Goal: Information Seeking & Learning: Learn about a topic

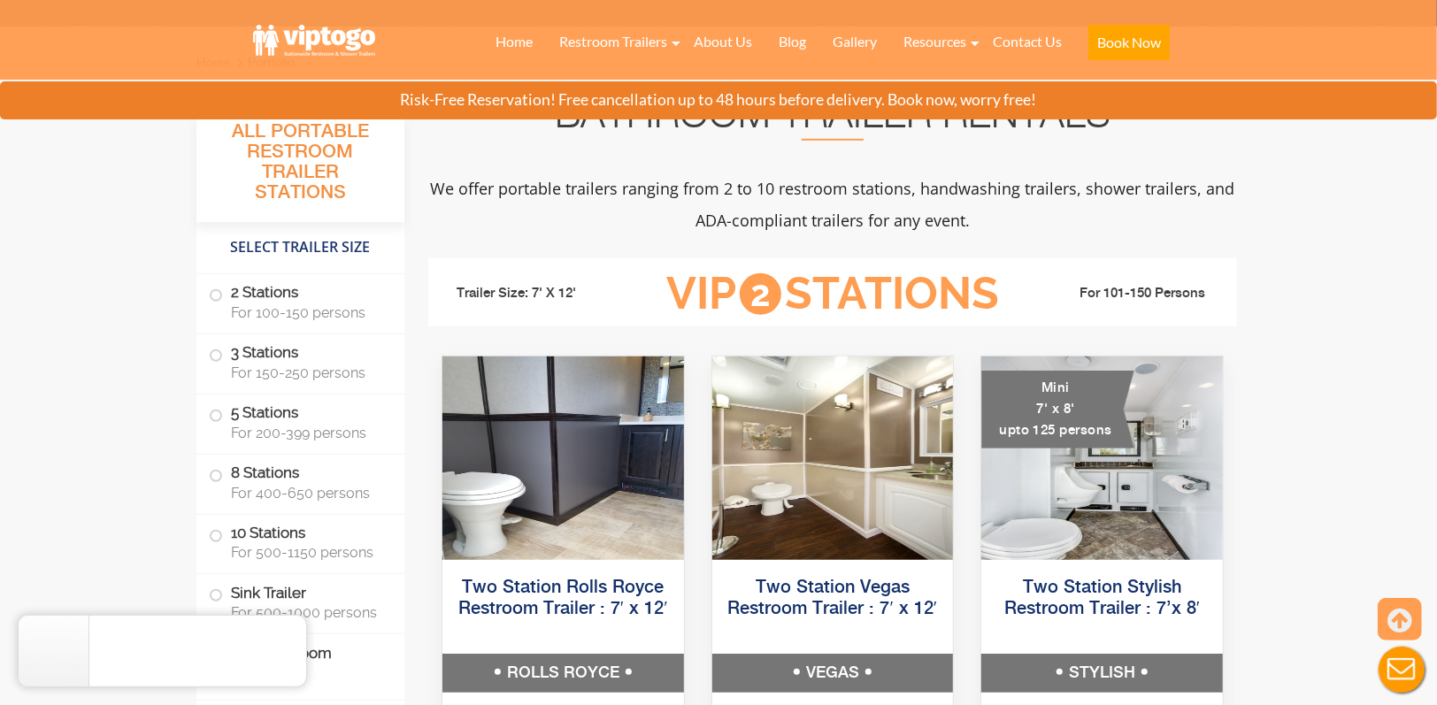
scroll to position [708, 0]
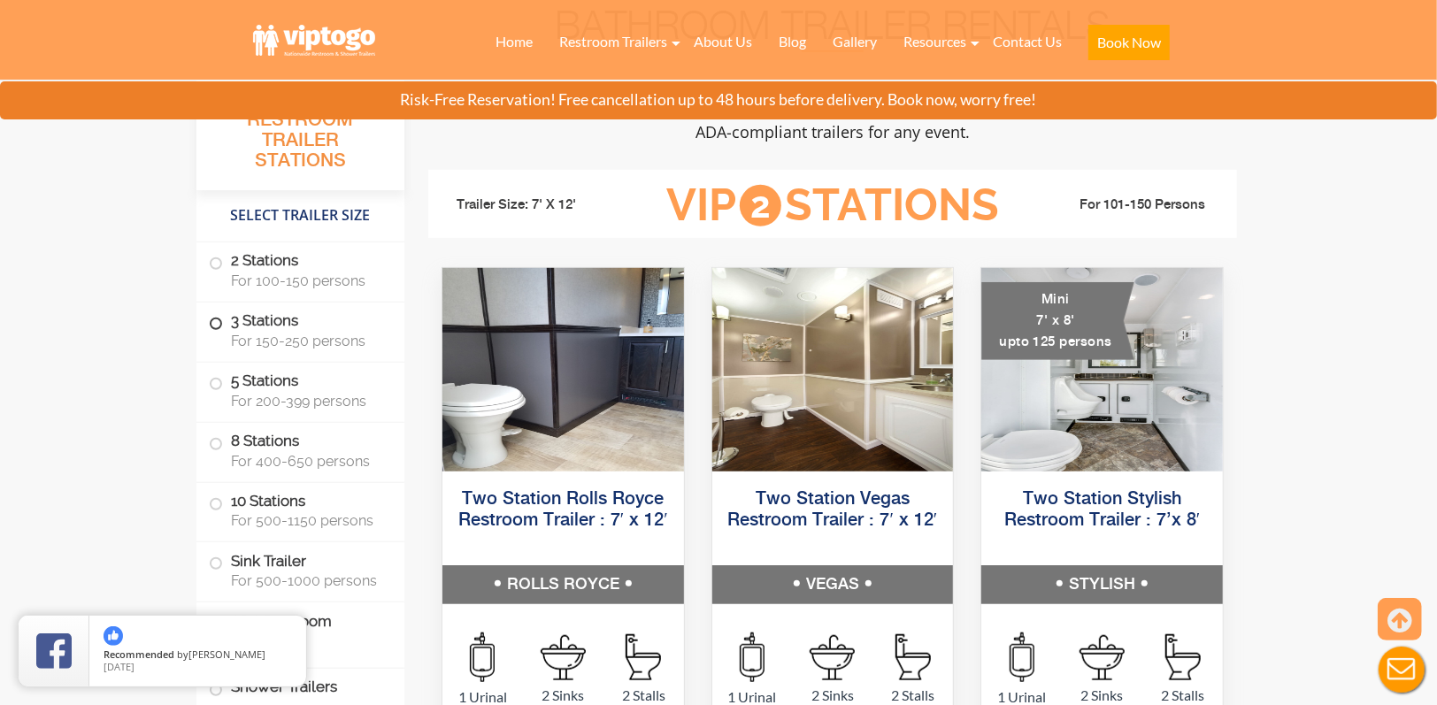
click at [280, 329] on label "3 Stations For 150-250 persons" at bounding box center [300, 330] width 183 height 55
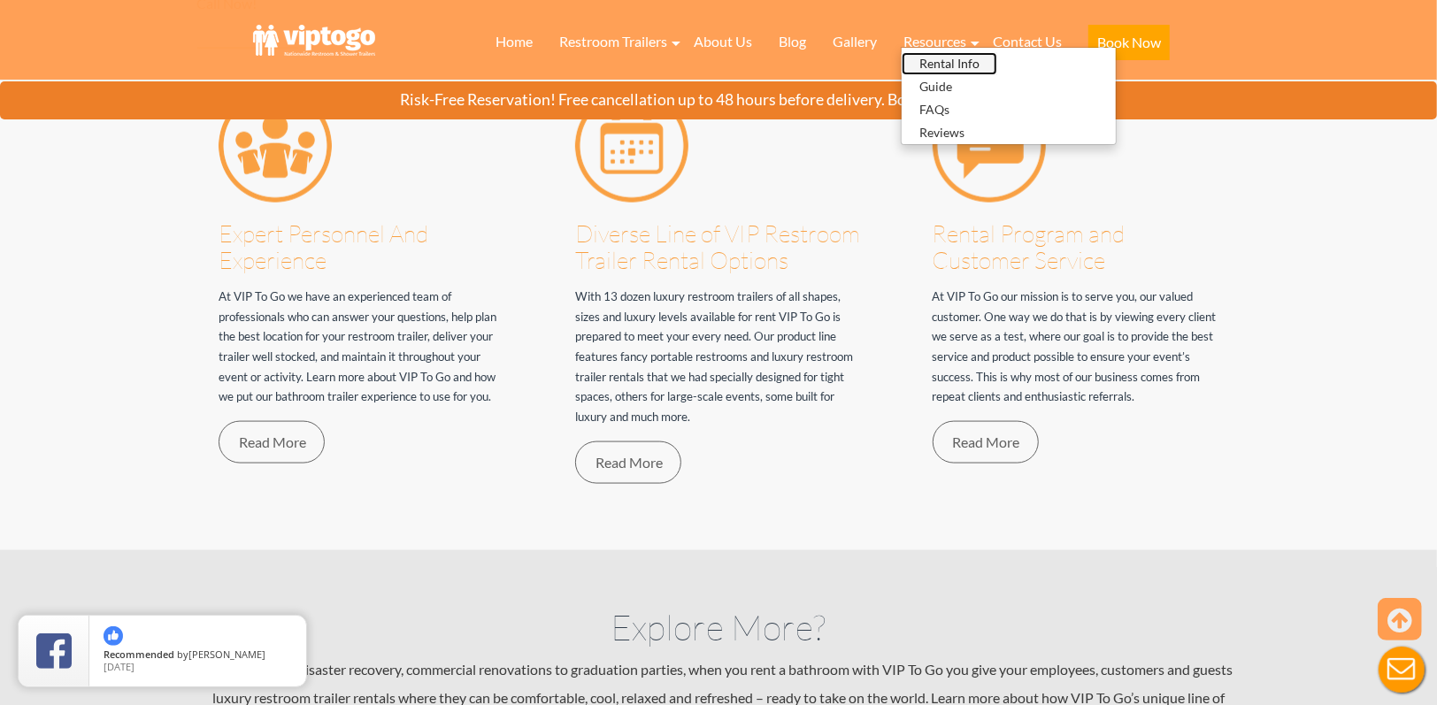
scroll to position [10446, 0]
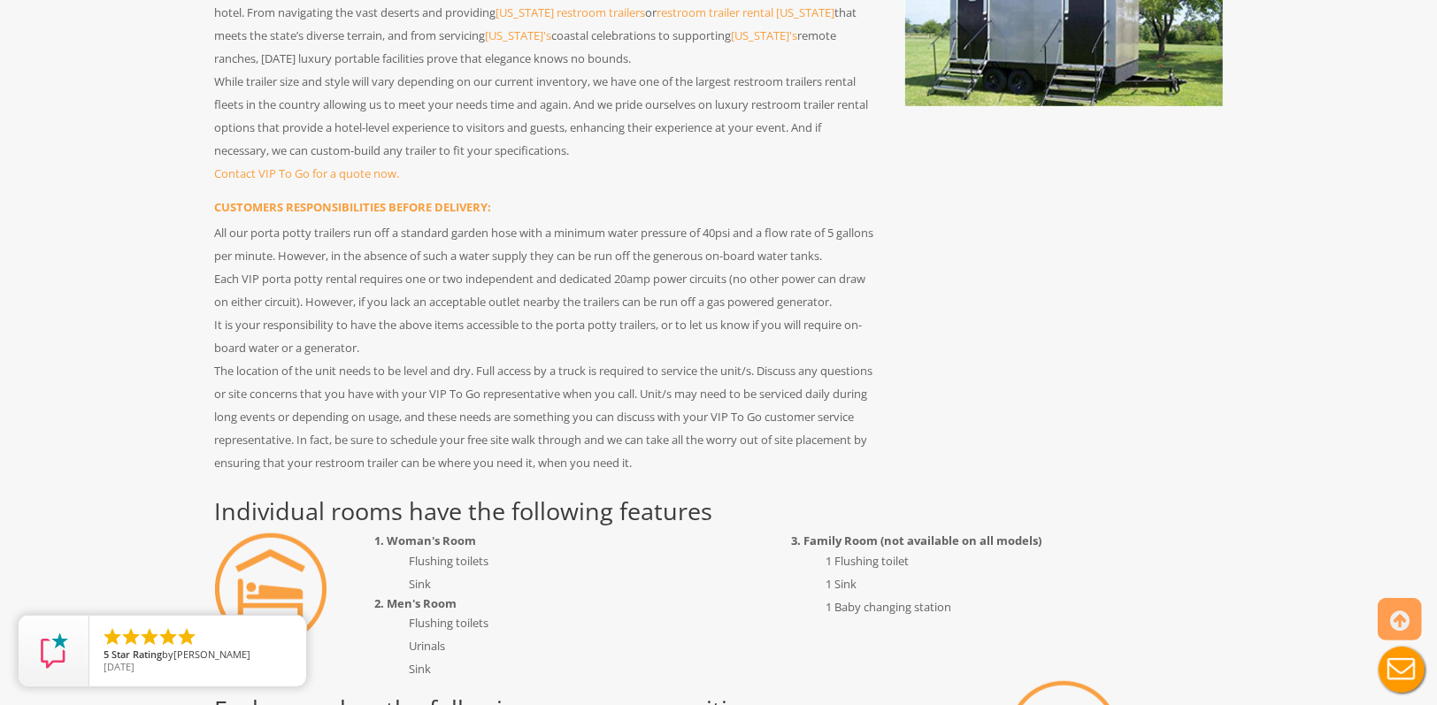
scroll to position [708, 0]
